Goal: Task Accomplishment & Management: Complete application form

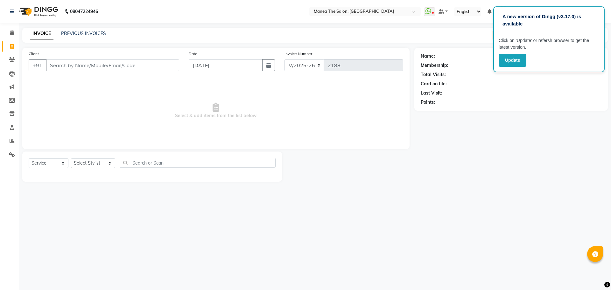
select select "7287"
select select "service"
click at [97, 165] on select "Select Stylist [PERSON_NAME] Front Office Kaif [PERSON_NAME] [PERSON_NAME] Pelu…" at bounding box center [93, 163] width 44 height 10
click at [71, 158] on select "Select Stylist [PERSON_NAME] Front Office Kaif [PERSON_NAME] [PERSON_NAME] Pelu…" at bounding box center [93, 163] width 44 height 10
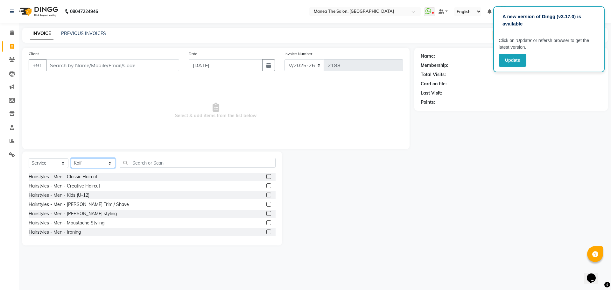
click at [93, 164] on select "Select Stylist [PERSON_NAME] Front Office Kaif [PERSON_NAME] [PERSON_NAME] Pelu…" at bounding box center [93, 163] width 44 height 10
select select "63195"
click at [71, 158] on select "Select Stylist [PERSON_NAME] Front Office Kaif [PERSON_NAME] [PERSON_NAME] Pelu…" at bounding box center [93, 163] width 44 height 10
click at [266, 176] on label at bounding box center [268, 176] width 5 height 5
click at [266, 176] on input "checkbox" at bounding box center [268, 177] width 4 height 4
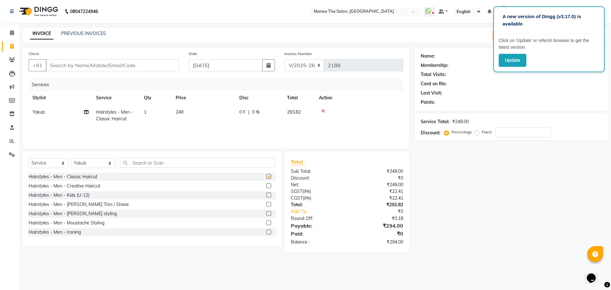
checkbox input "false"
click at [266, 204] on label at bounding box center [268, 204] width 5 height 5
click at [266, 204] on input "checkbox" at bounding box center [268, 204] width 4 height 4
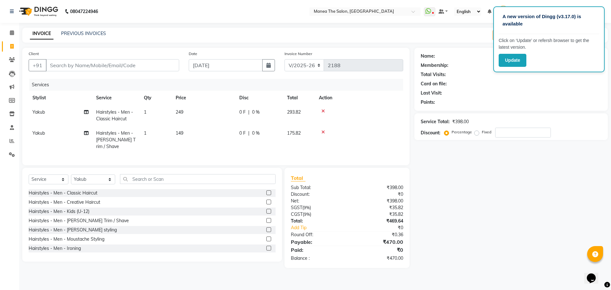
click at [321, 132] on icon at bounding box center [322, 132] width 3 height 4
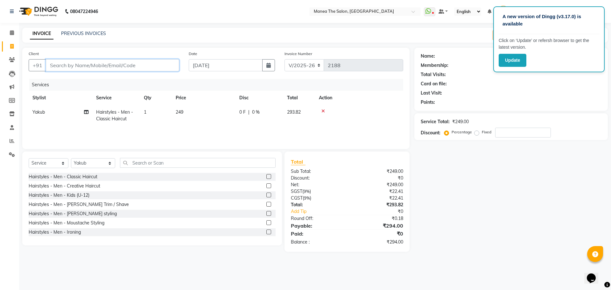
click at [93, 63] on input "Client" at bounding box center [112, 65] width 133 height 12
click at [480, 192] on div "Name: Membership: Total Visits: Card on file: Last Visit: Points: Service Total…" at bounding box center [513, 150] width 198 height 204
click at [266, 203] on label at bounding box center [268, 204] width 5 height 5
click at [266, 203] on input "checkbox" at bounding box center [268, 204] width 4 height 4
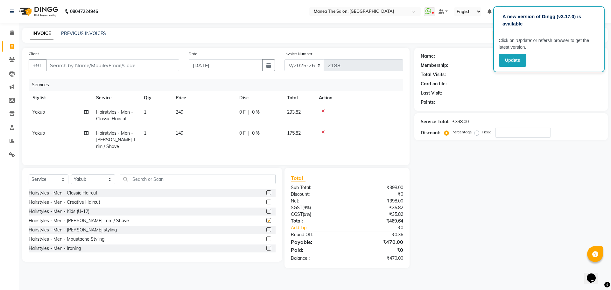
checkbox input "false"
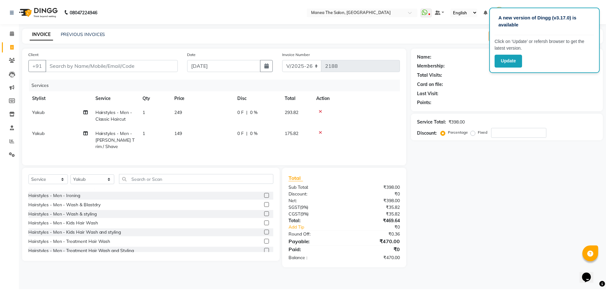
scroll to position [56, 0]
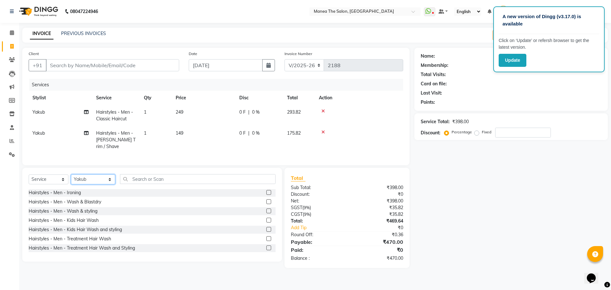
click at [78, 180] on select "Select Stylist [PERSON_NAME] Front Office Kaif [PERSON_NAME] [PERSON_NAME] Pelu…" at bounding box center [93, 179] width 44 height 10
click at [103, 66] on input "Client" at bounding box center [112, 65] width 133 height 12
type input "7"
type input "0"
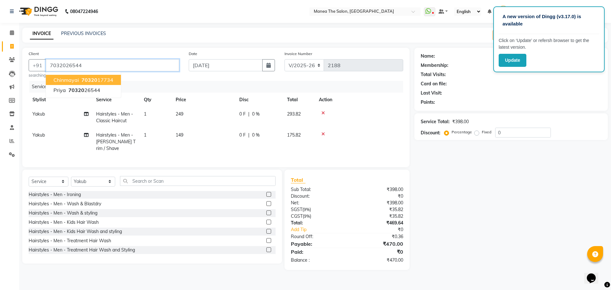
type input "7032026544"
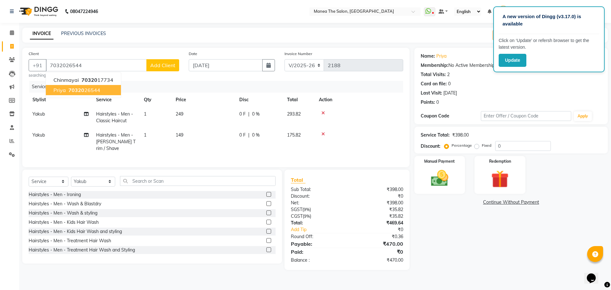
click at [93, 90] on ngb-highlight "70320 26544" at bounding box center [83, 90] width 33 height 6
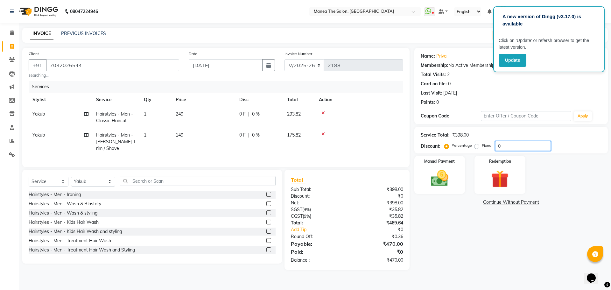
click at [507, 149] on input "0" at bounding box center [523, 146] width 56 height 10
type input "20"
click at [475, 239] on div "Name: Priya Membership: No Active Membership Total Visits: 2 Card on file: 0 La…" at bounding box center [513, 159] width 198 height 222
click at [442, 175] on img at bounding box center [440, 178] width 30 height 21
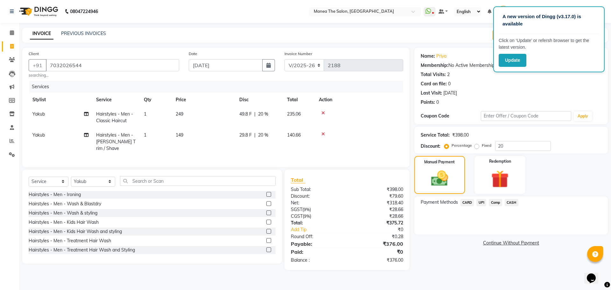
click at [479, 203] on span "UPI" at bounding box center [481, 202] width 10 height 7
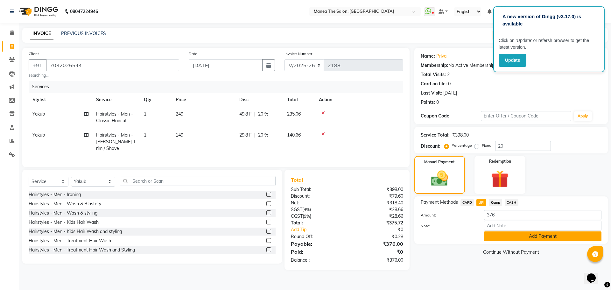
click at [509, 236] on button "Add Payment" at bounding box center [542, 236] width 117 height 10
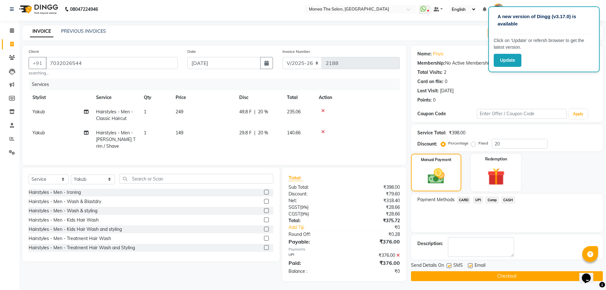
scroll to position [3, 0]
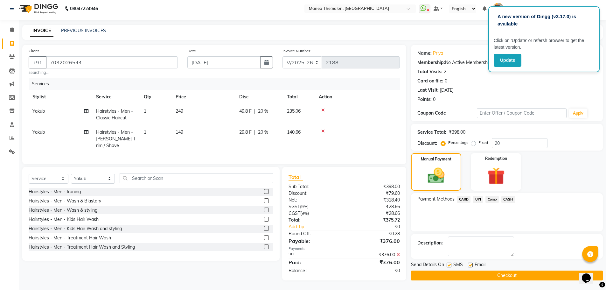
click at [503, 278] on button "Checkout" at bounding box center [507, 275] width 192 height 10
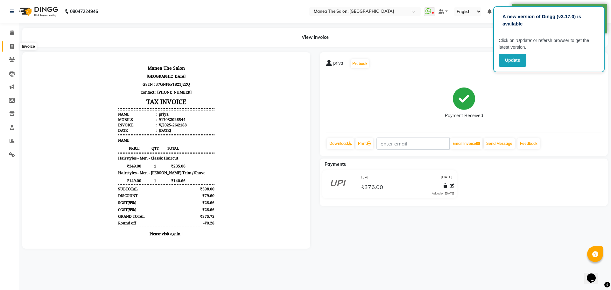
click at [12, 47] on icon at bounding box center [11, 46] width 3 height 5
select select "service"
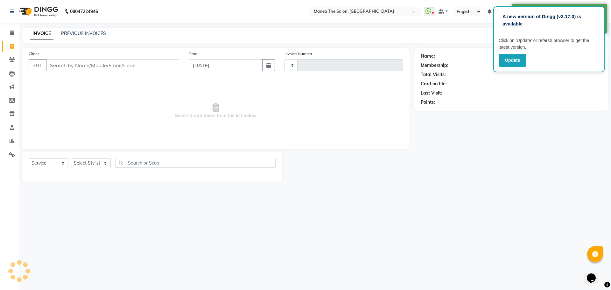
type input "2189"
select select "7287"
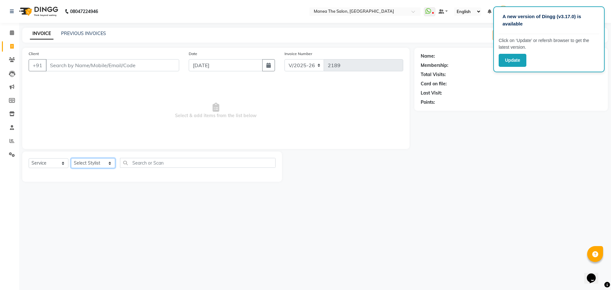
click at [88, 165] on select "Select Stylist [PERSON_NAME] Front Office Kaif [PERSON_NAME] [PERSON_NAME] Pelu…" at bounding box center [93, 163] width 44 height 10
select select "88212"
click at [71, 158] on select "Select Stylist [PERSON_NAME] Front Office Kaif [PERSON_NAME] [PERSON_NAME] Pelu…" at bounding box center [93, 163] width 44 height 10
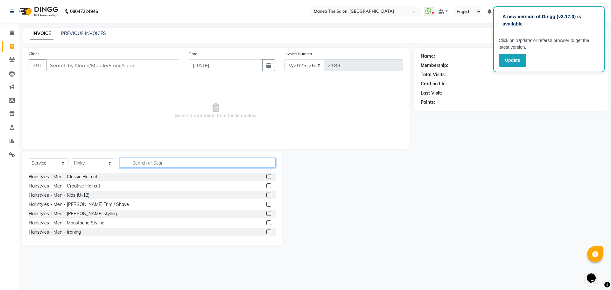
click at [188, 161] on input "text" at bounding box center [197, 163] width 155 height 10
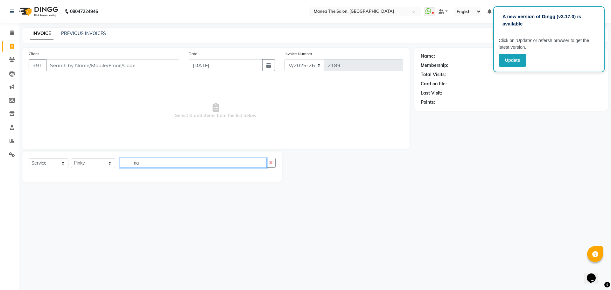
type input "m"
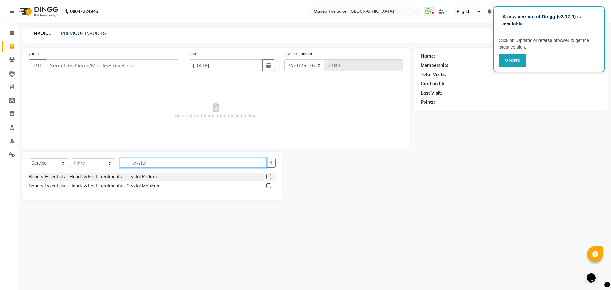
type input "crystal"
click at [269, 176] on label at bounding box center [268, 176] width 5 height 5
click at [269, 176] on input "checkbox" at bounding box center [268, 177] width 4 height 4
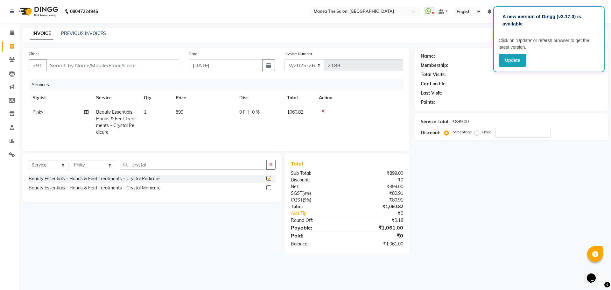
checkbox input "false"
click at [270, 190] on label at bounding box center [268, 187] width 5 height 5
click at [270, 190] on input "checkbox" at bounding box center [268, 188] width 4 height 4
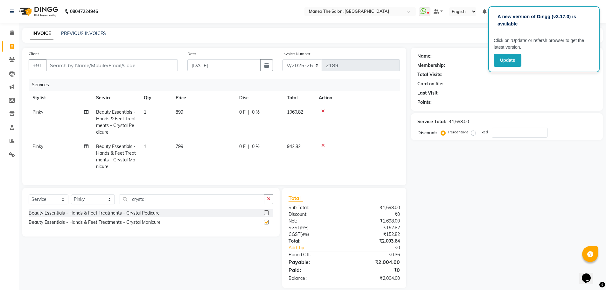
checkbox input "false"
click at [49, 147] on td "Pinky" at bounding box center [61, 156] width 64 height 34
select select "88212"
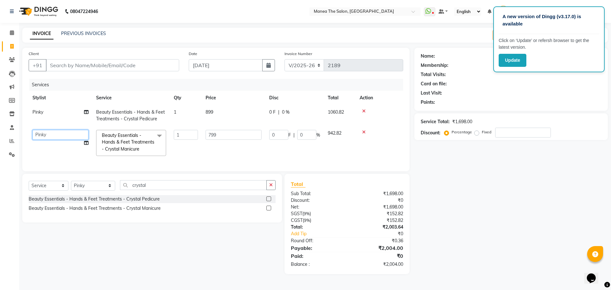
click at [58, 131] on select "[PERSON_NAME] Front Office Kaif [PERSON_NAME] [PERSON_NAME] Peluri [PERSON_NAME…" at bounding box center [60, 135] width 56 height 10
select select "62386"
click at [97, 189] on select "Select Stylist [PERSON_NAME] Front Office Kaif [PERSON_NAME] [PERSON_NAME] Pelu…" at bounding box center [93, 186] width 44 height 10
select select "63309"
click at [71, 185] on select "Select Stylist [PERSON_NAME] Front Office Kaif [PERSON_NAME] [PERSON_NAME] Pelu…" at bounding box center [93, 186] width 44 height 10
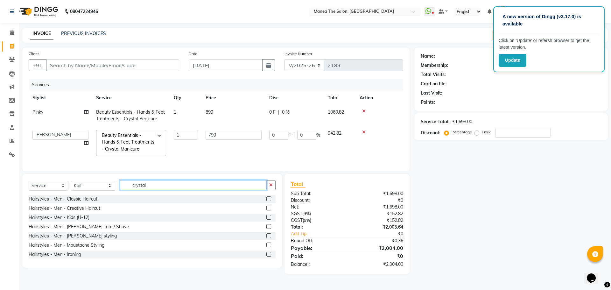
click at [148, 187] on input "crystal" at bounding box center [193, 185] width 147 height 10
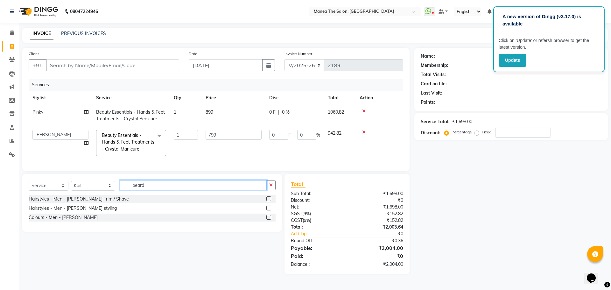
type input "beard"
click at [95, 186] on select "Select Stylist [PERSON_NAME] Front Office Kaif [PERSON_NAME] [PERSON_NAME] Pelu…" at bounding box center [93, 186] width 44 height 10
select select "70149"
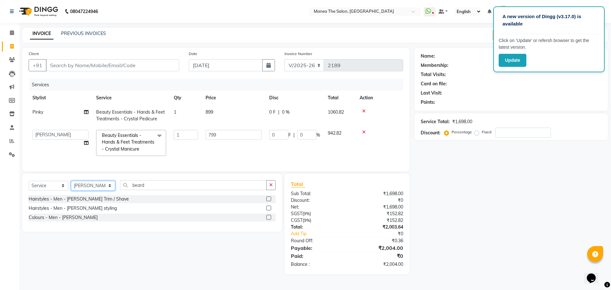
click at [71, 185] on select "Select Stylist [PERSON_NAME] Front Office Kaif [PERSON_NAME] [PERSON_NAME] Pelu…" at bounding box center [93, 186] width 44 height 10
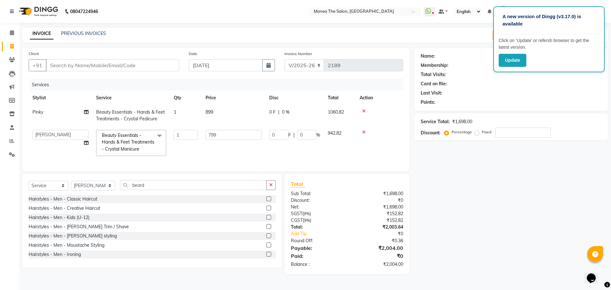
click at [266, 229] on label at bounding box center [268, 226] width 5 height 5
click at [266, 229] on input "checkbox" at bounding box center [268, 226] width 4 height 4
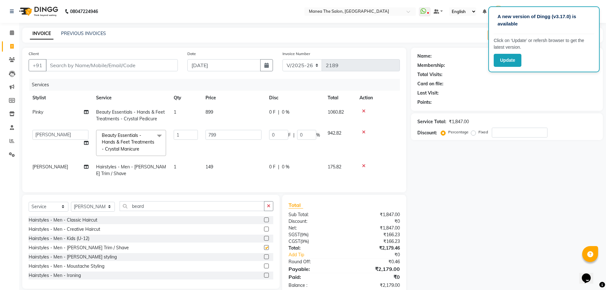
checkbox input "false"
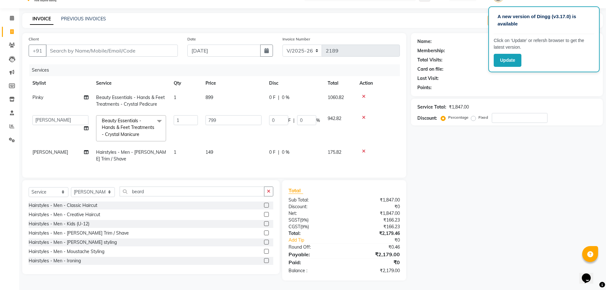
scroll to position [64, 0]
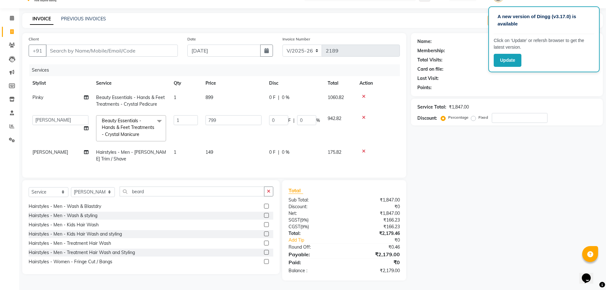
click at [158, 115] on span at bounding box center [159, 121] width 13 height 12
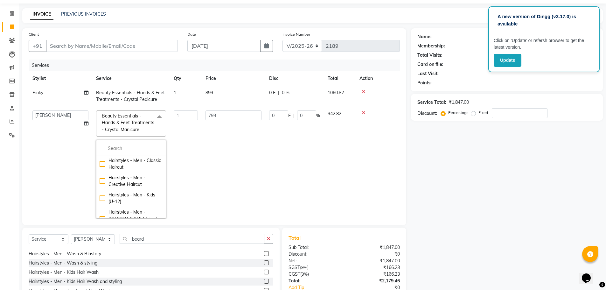
click at [158, 114] on span at bounding box center [159, 116] width 13 height 12
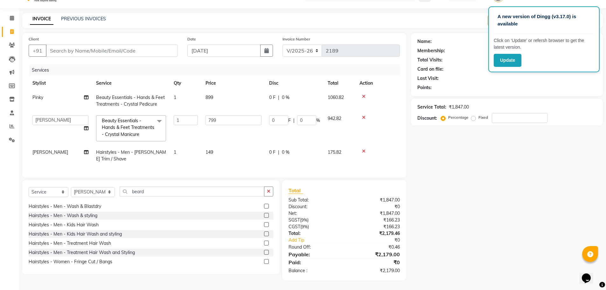
scroll to position [19, 0]
click at [172, 130] on td "1" at bounding box center [186, 128] width 32 height 34
click at [187, 117] on input "1" at bounding box center [186, 120] width 24 height 10
click at [189, 147] on tbody "Pinky Beauty Essentials - Hands & Feet Treatments - Crystal Pedicure 1 899 0 F …" at bounding box center [214, 128] width 371 height 76
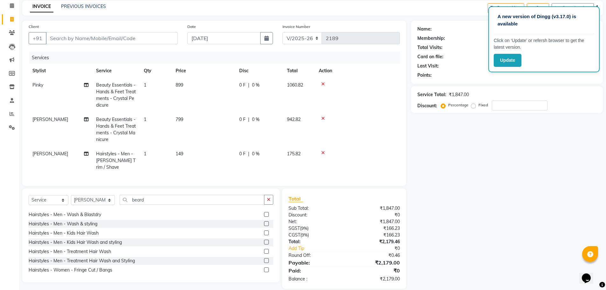
scroll to position [33, 0]
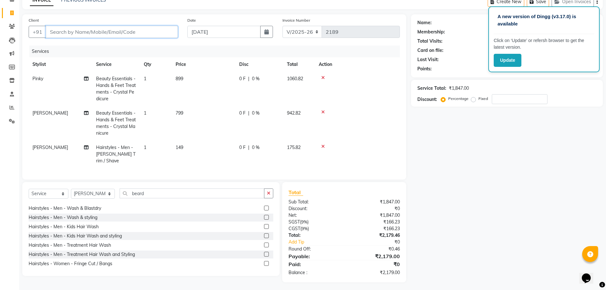
click at [100, 28] on input "Client" at bounding box center [112, 32] width 132 height 12
type input "9"
type input "0"
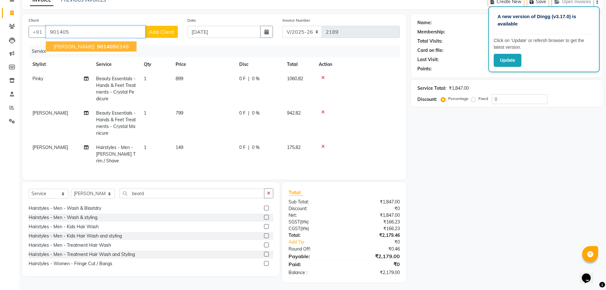
click at [97, 47] on span "901405" at bounding box center [106, 46] width 19 height 6
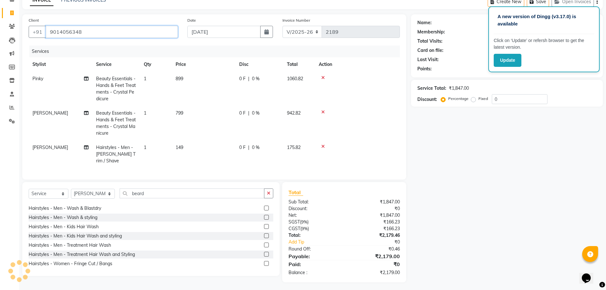
type input "9014056348"
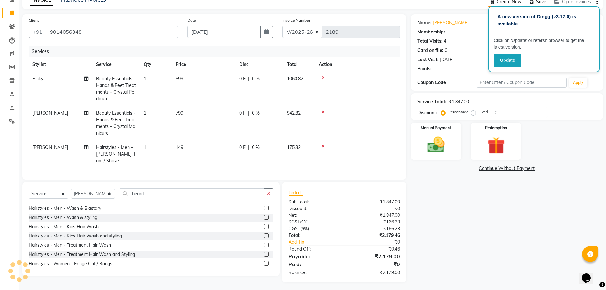
type input "20"
select select "1: Object"
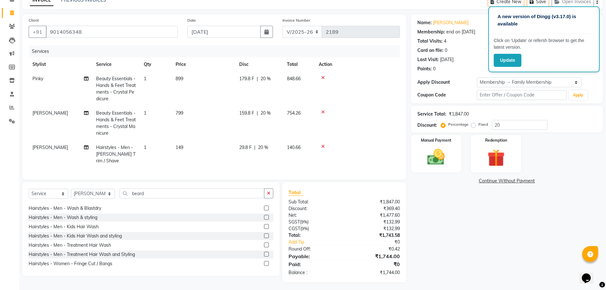
click at [474, 217] on div "Name: [PERSON_NAME] Membership: end on [DATE] Total Visits: 4 Card on file: 0 L…" at bounding box center [509, 148] width 197 height 268
click at [444, 167] on img at bounding box center [435, 157] width 29 height 21
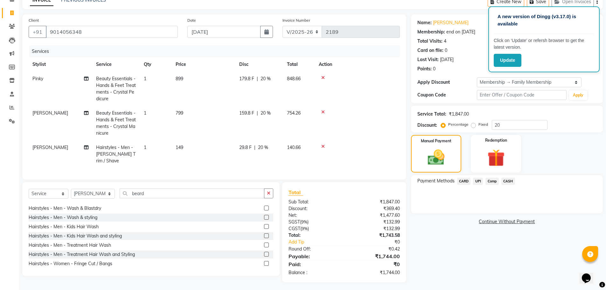
click at [480, 181] on span "UPI" at bounding box center [478, 180] width 10 height 7
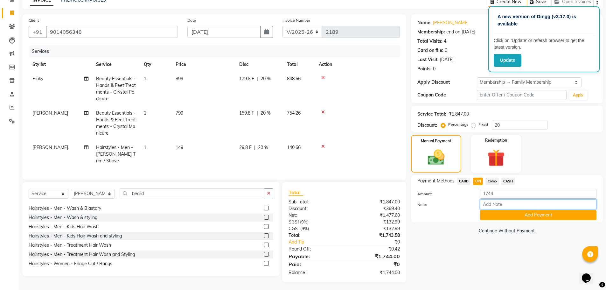
click at [492, 209] on input "Note:" at bounding box center [538, 204] width 116 height 10
click at [497, 220] on div "Payment Methods CARD UPI Comp CASH Amount: 1744 Note: Add Payment" at bounding box center [507, 198] width 192 height 47
click at [494, 217] on button "Add Payment" at bounding box center [538, 215] width 116 height 10
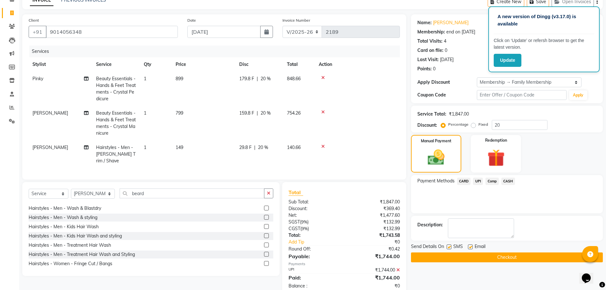
click at [493, 257] on button "Checkout" at bounding box center [507, 257] width 192 height 10
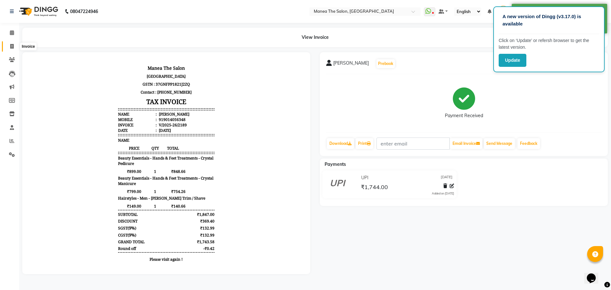
click at [17, 46] on span at bounding box center [11, 46] width 11 height 7
select select "service"
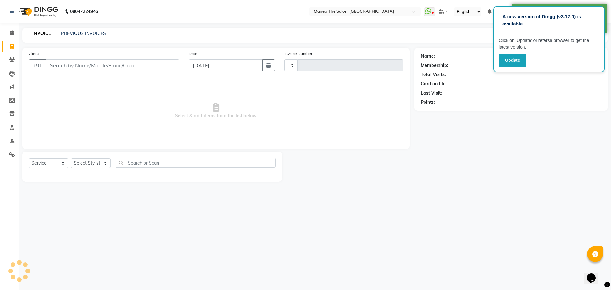
type input "2190"
select select "7287"
click at [75, 33] on link "PREVIOUS INVOICES" at bounding box center [83, 34] width 45 height 6
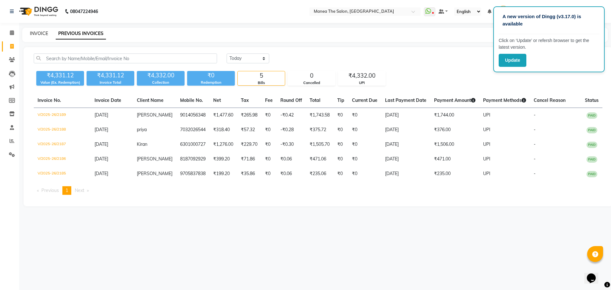
click at [37, 32] on link "INVOICE" at bounding box center [39, 34] width 18 height 6
select select "7287"
select select "service"
